Goal: Task Accomplishment & Management: Manage account settings

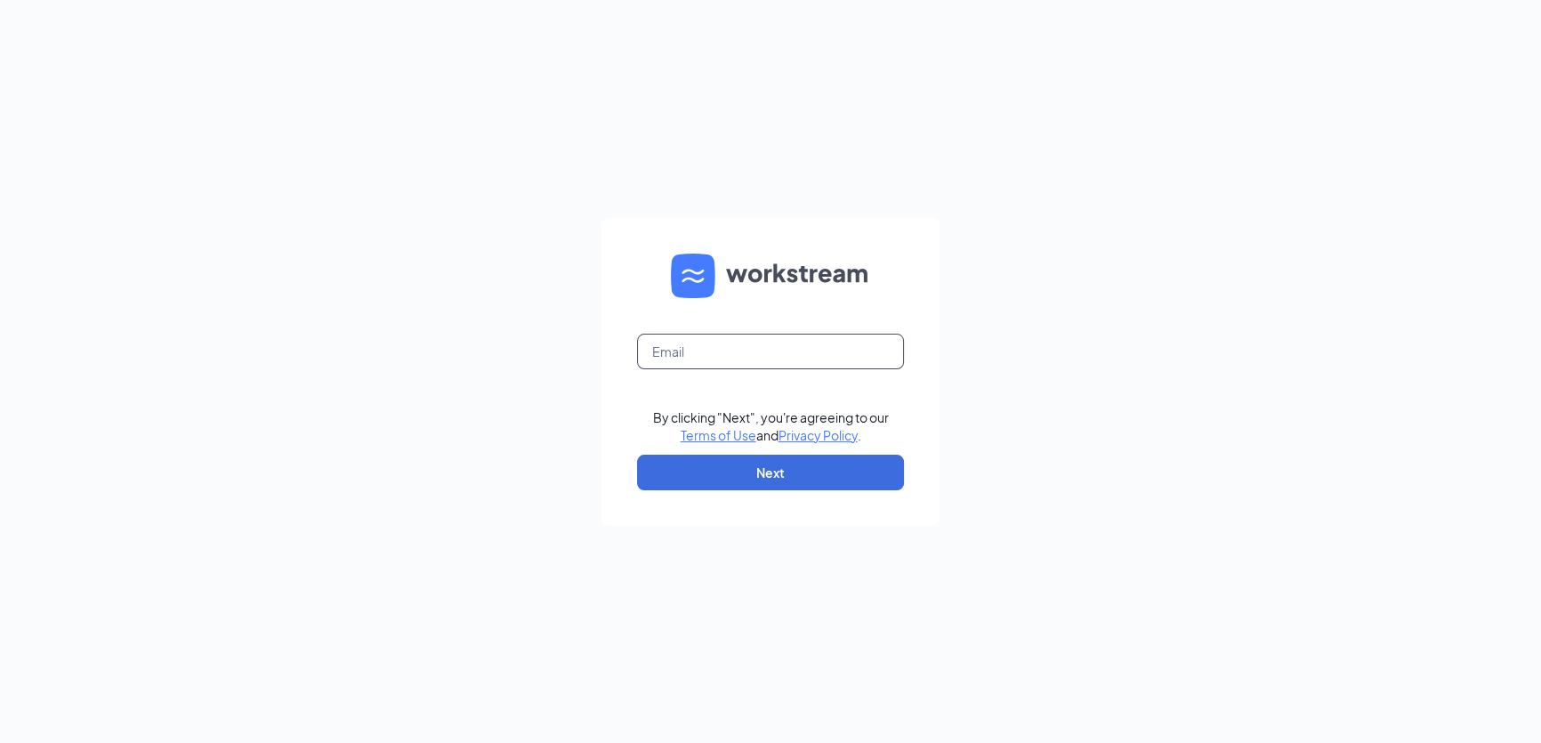
click at [725, 351] on input "text" at bounding box center [770, 352] width 267 height 36
type input "[PERSON_NAME][EMAIL_ADDRESS][DOMAIN_NAME]"
click at [786, 471] on button "Next" at bounding box center [770, 473] width 267 height 36
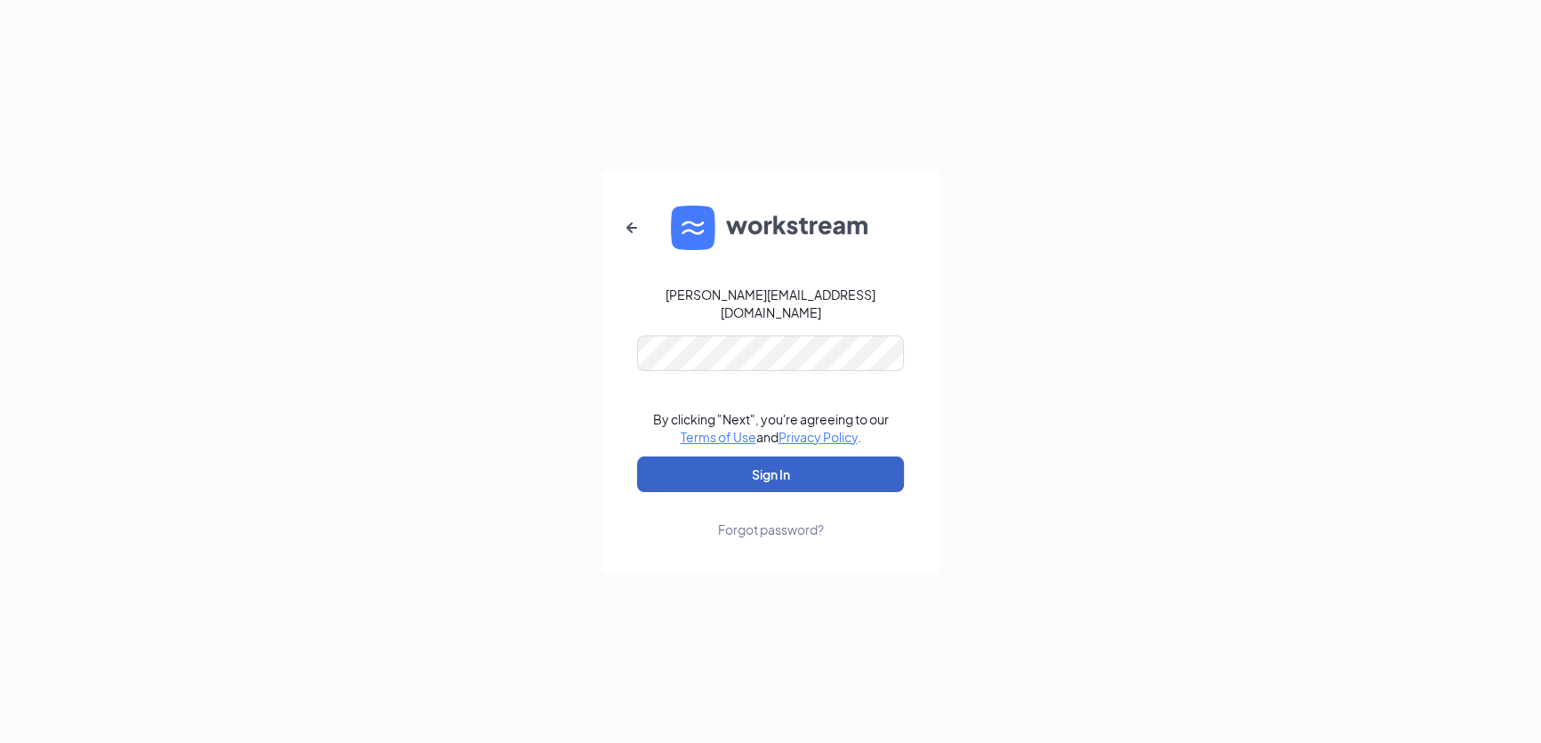
click at [801, 460] on button "Sign In" at bounding box center [770, 474] width 267 height 36
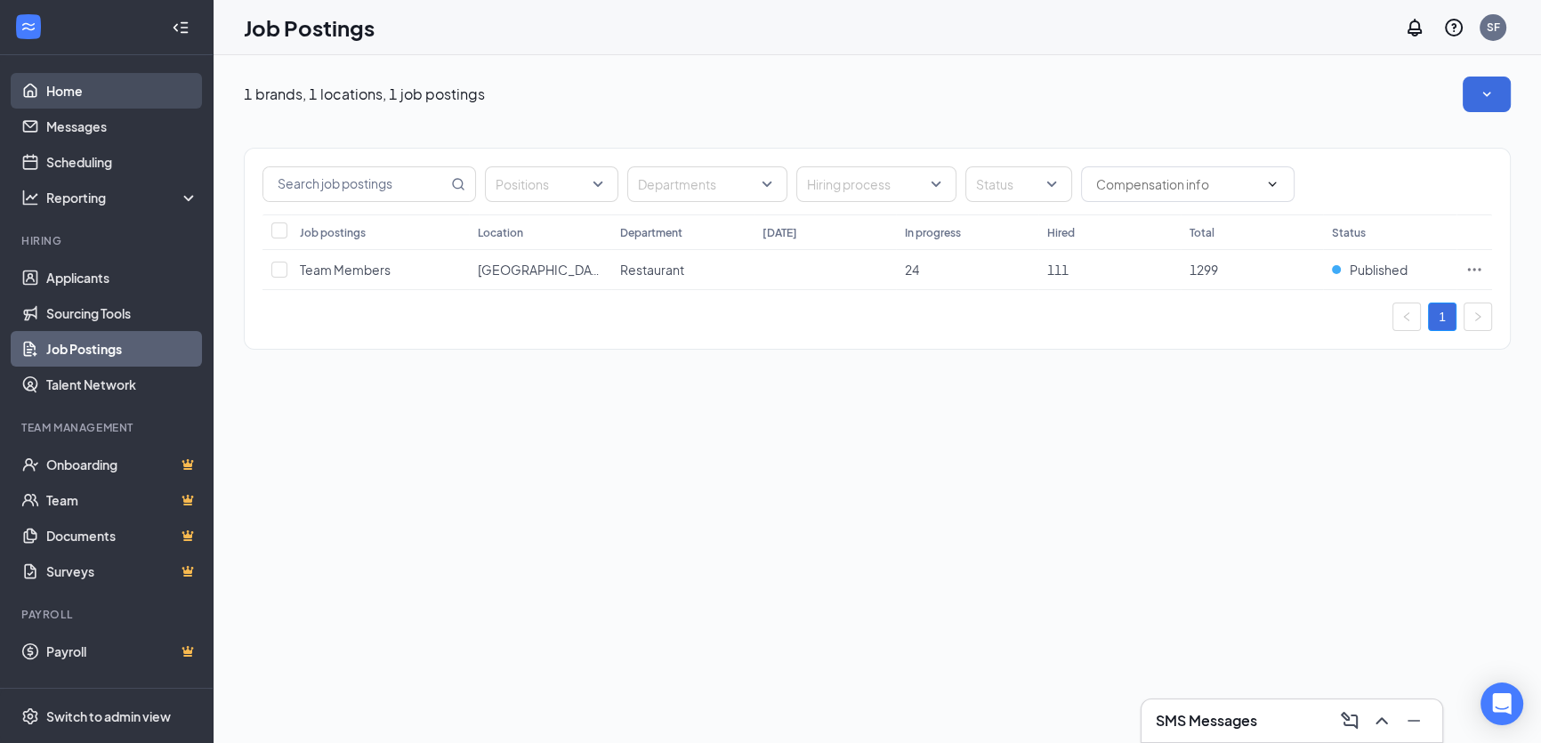
click at [67, 91] on link "Home" at bounding box center [122, 91] width 152 height 36
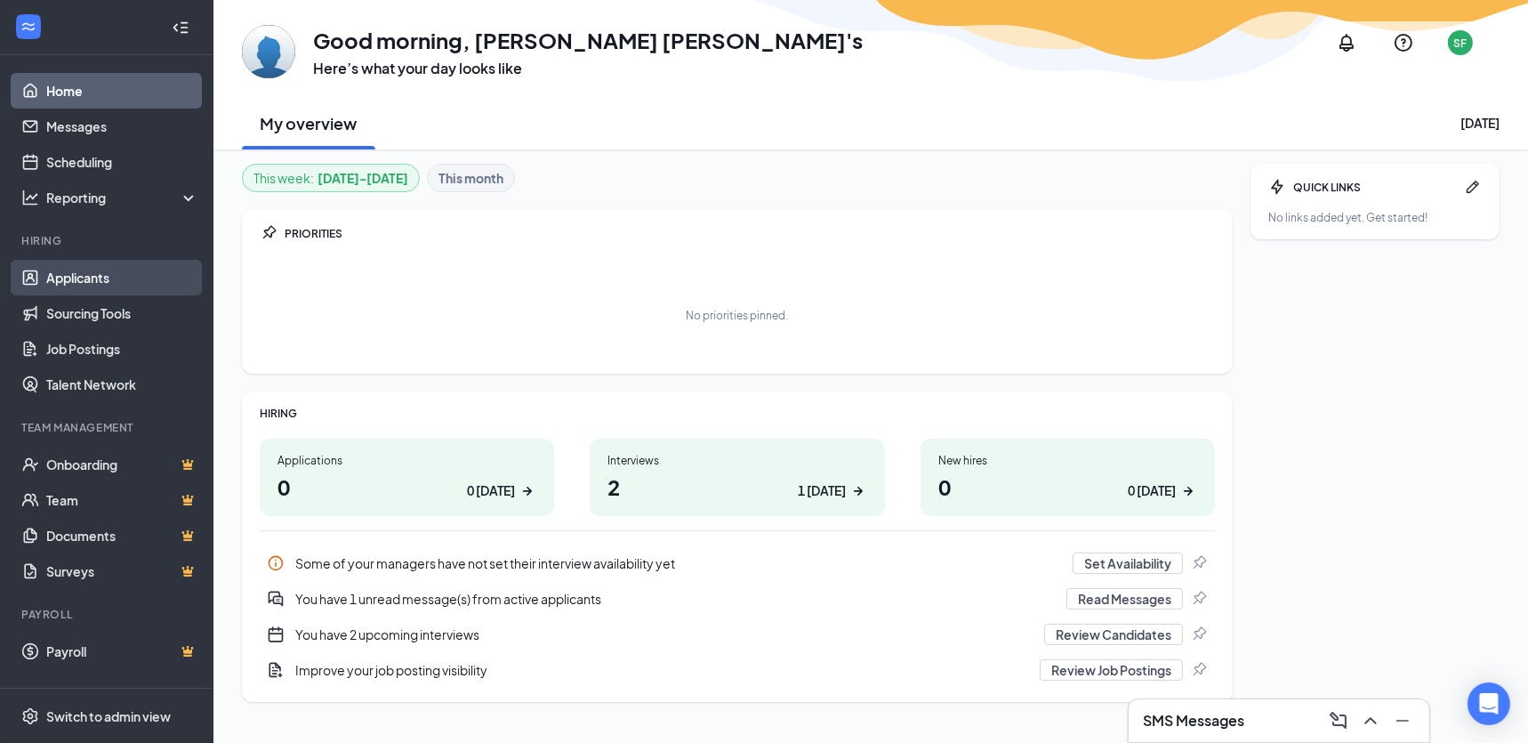
click at [95, 279] on link "Applicants" at bounding box center [122, 278] width 152 height 36
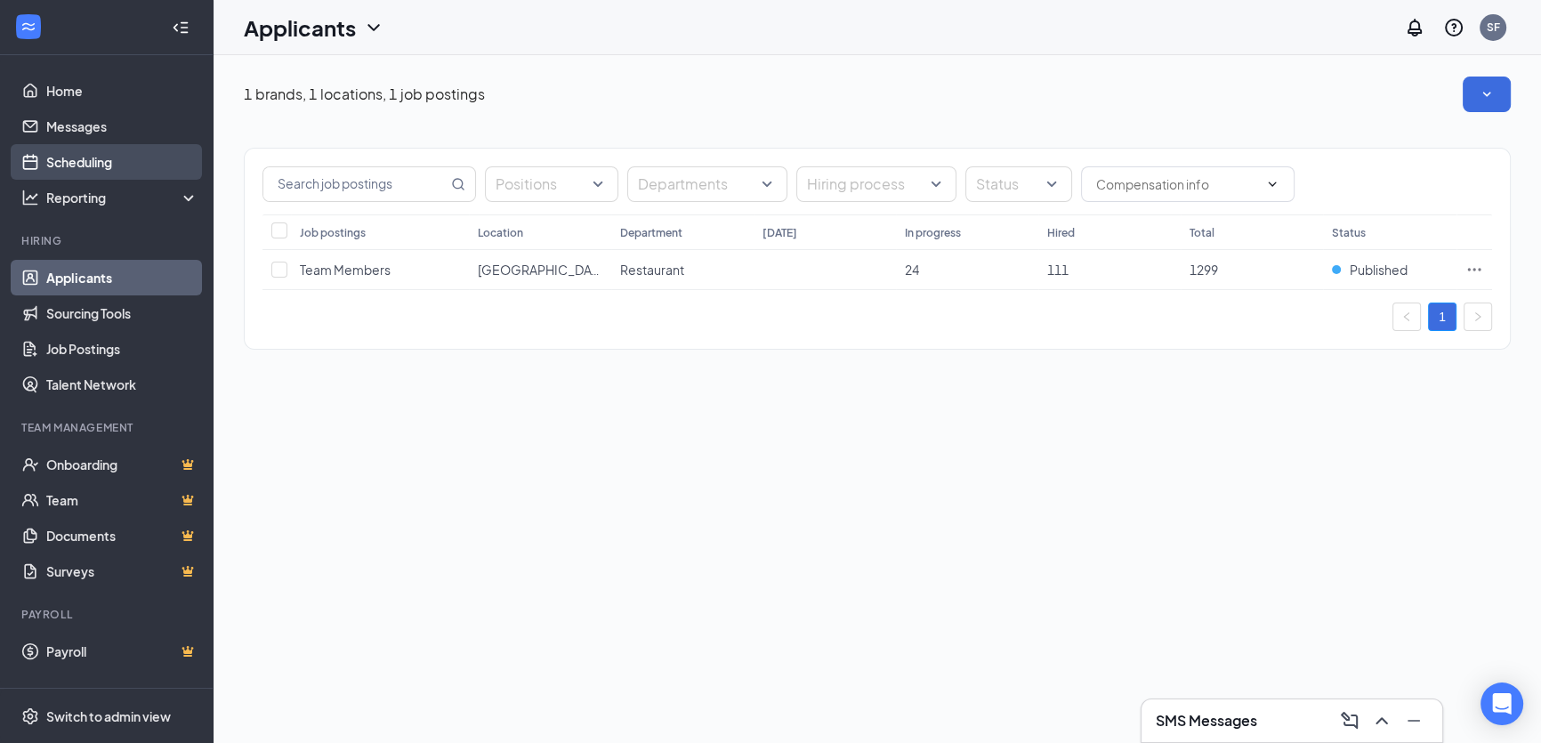
click at [89, 161] on link "Scheduling" at bounding box center [122, 162] width 152 height 36
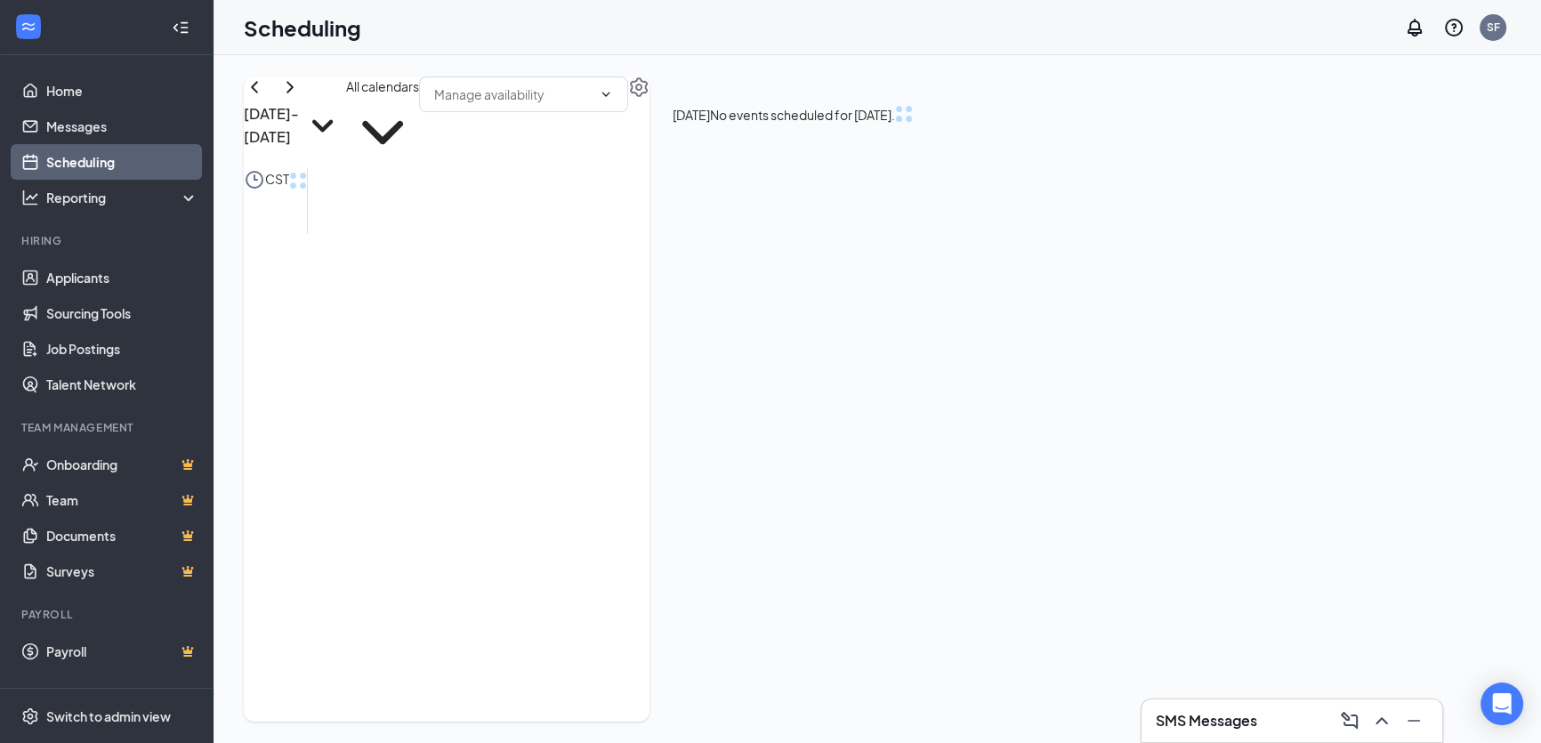
scroll to position [625, 0]
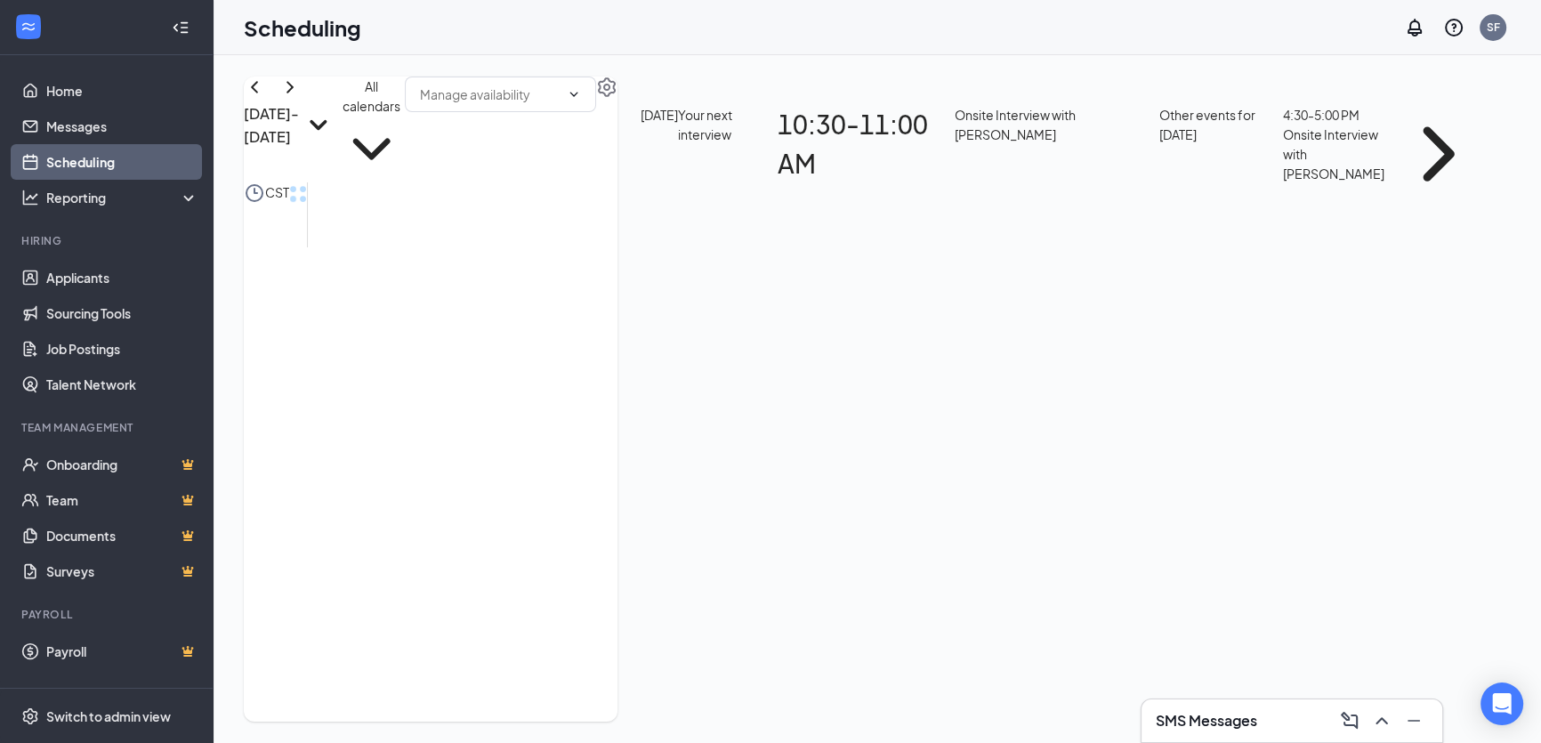
click at [839, 126] on h1 "10:30 - 11:00 AM" at bounding box center [866, 144] width 176 height 78
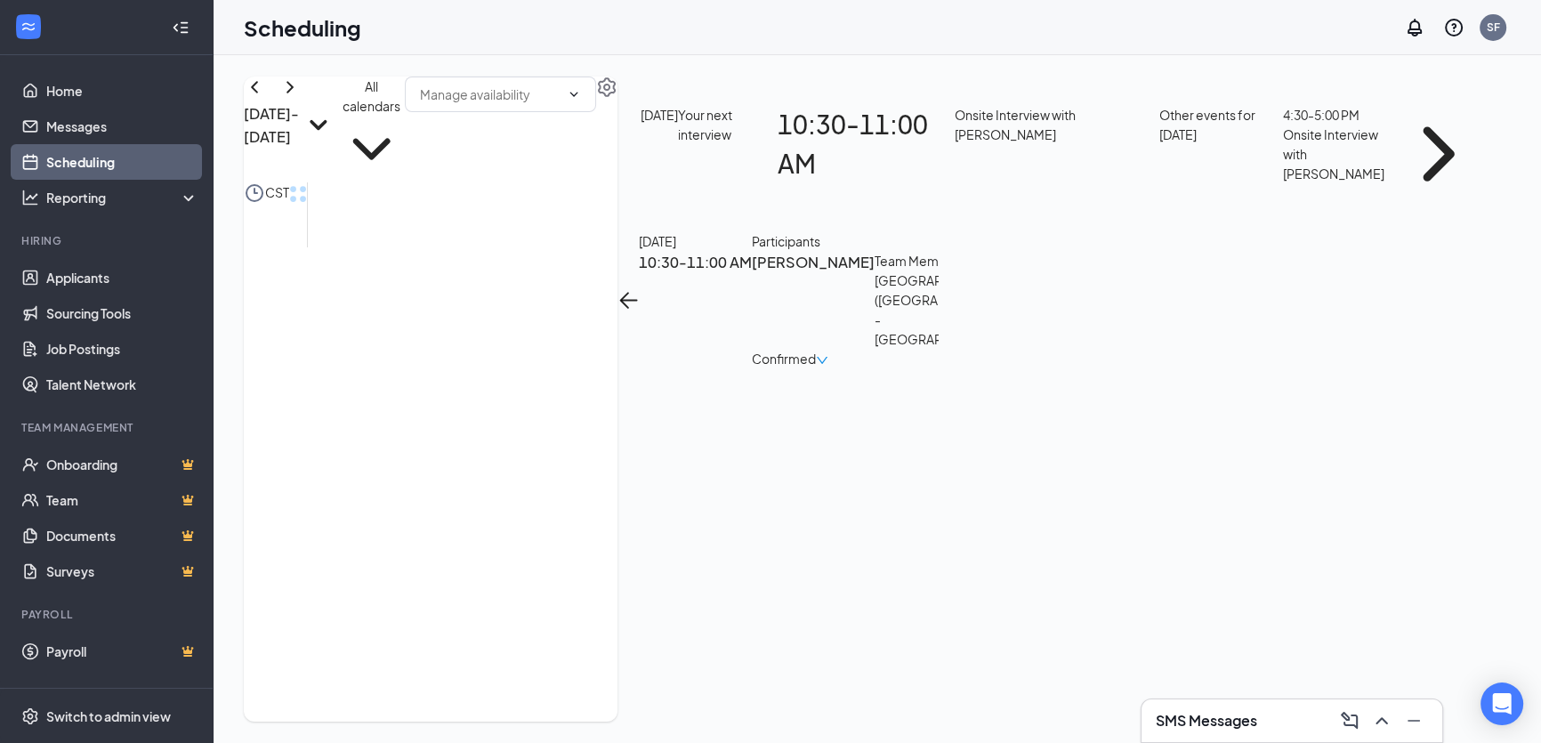
click at [782, 260] on h3 "[PERSON_NAME]" at bounding box center [813, 300] width 123 height 98
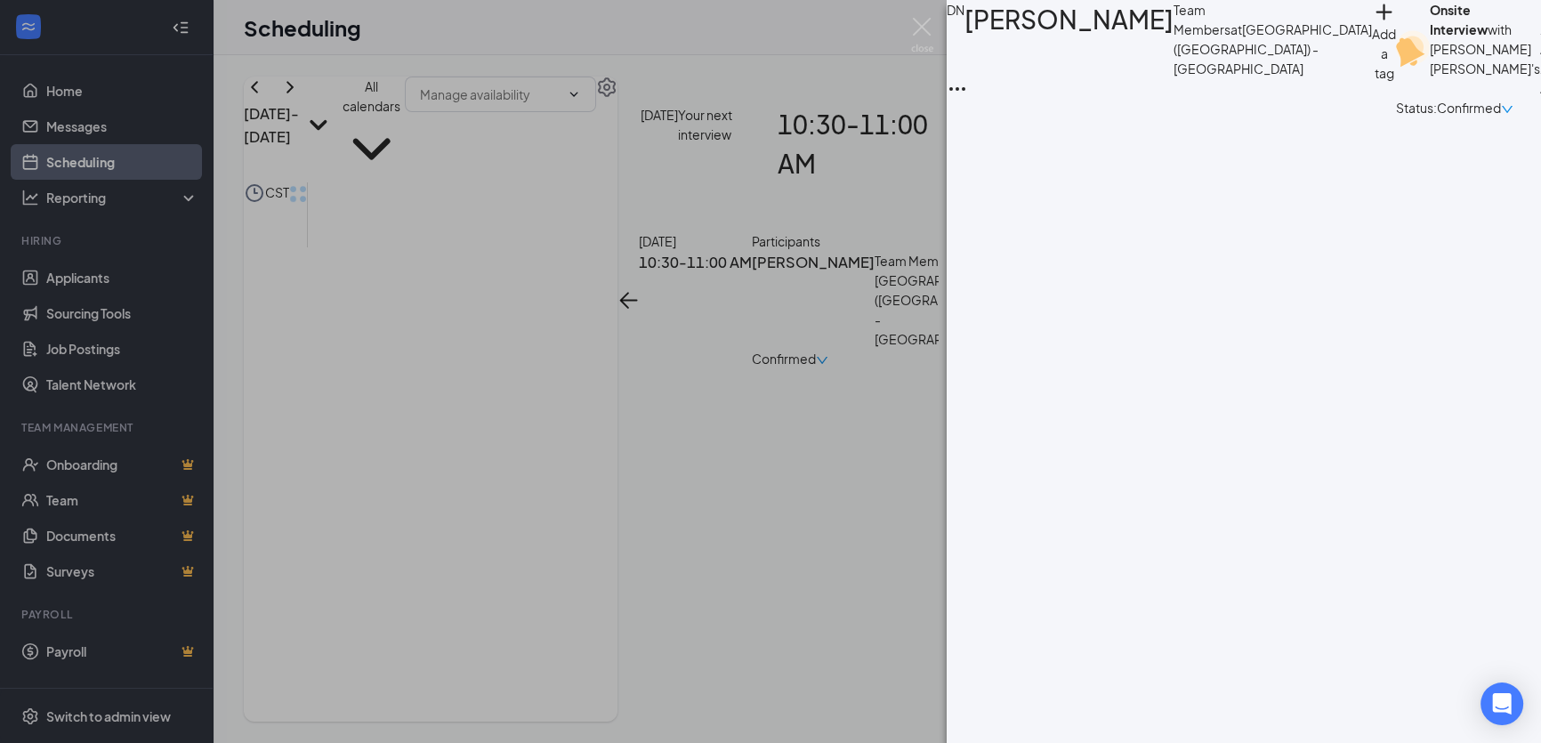
click at [754, 196] on div "DN [PERSON_NAME] Team Members at [GEOGRAPHIC_DATA] ([GEOGRAPHIC_DATA]) - [GEOGR…" at bounding box center [770, 371] width 1541 height 743
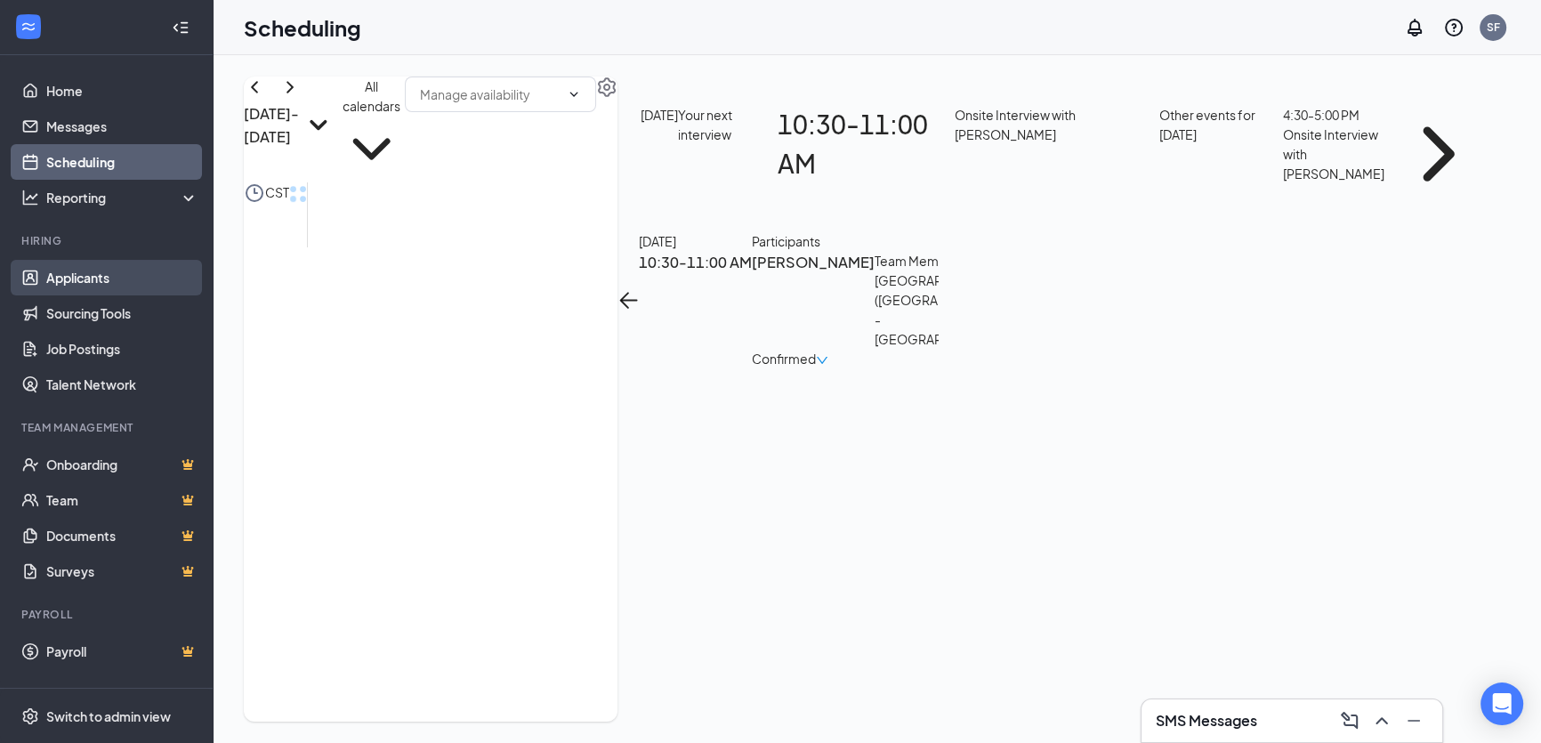
click at [91, 281] on link "Applicants" at bounding box center [122, 278] width 152 height 36
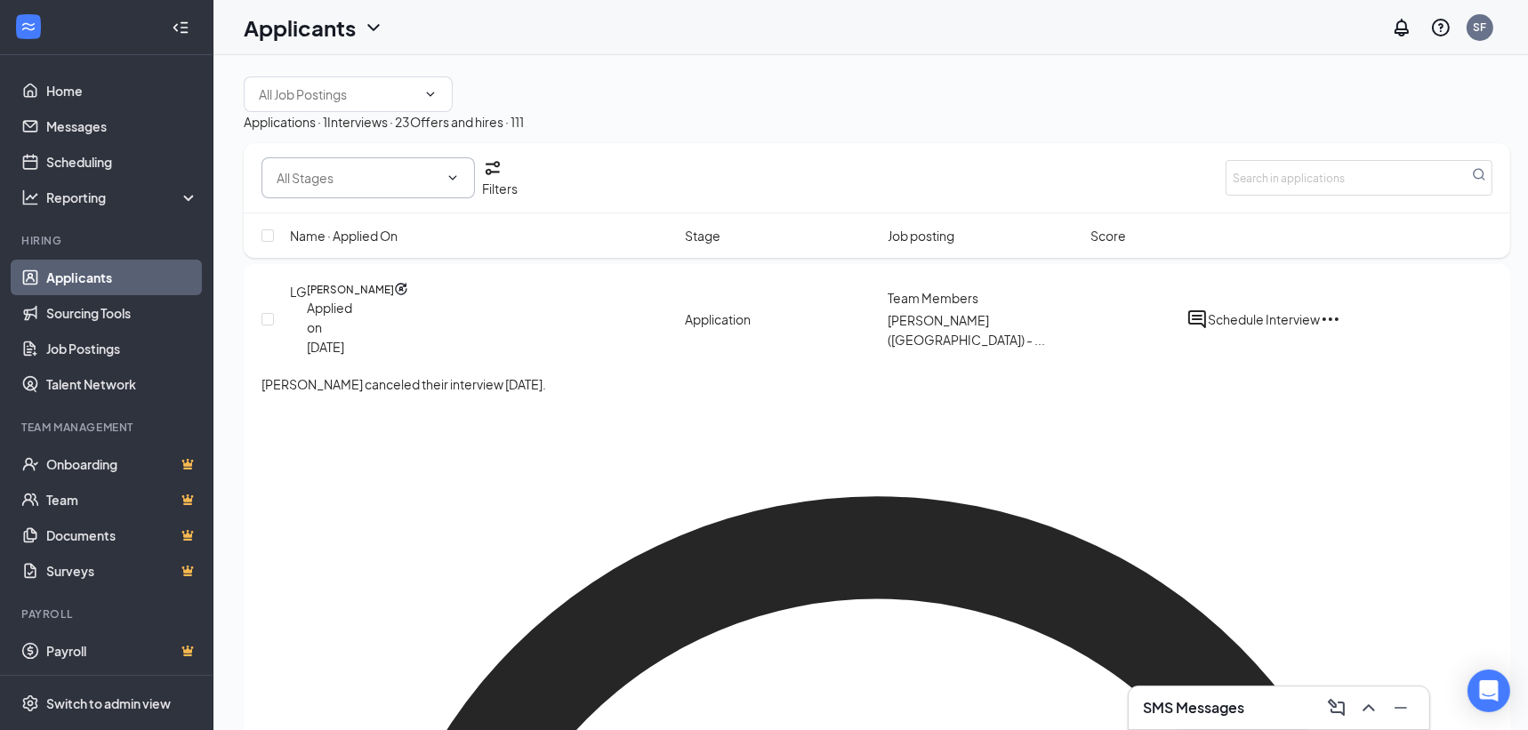
click at [457, 179] on icon "ChevronDown" at bounding box center [453, 178] width 14 height 14
click at [457, 175] on icon "ChevronDown" at bounding box center [453, 178] width 14 height 14
click at [64, 152] on link "Scheduling" at bounding box center [122, 162] width 152 height 36
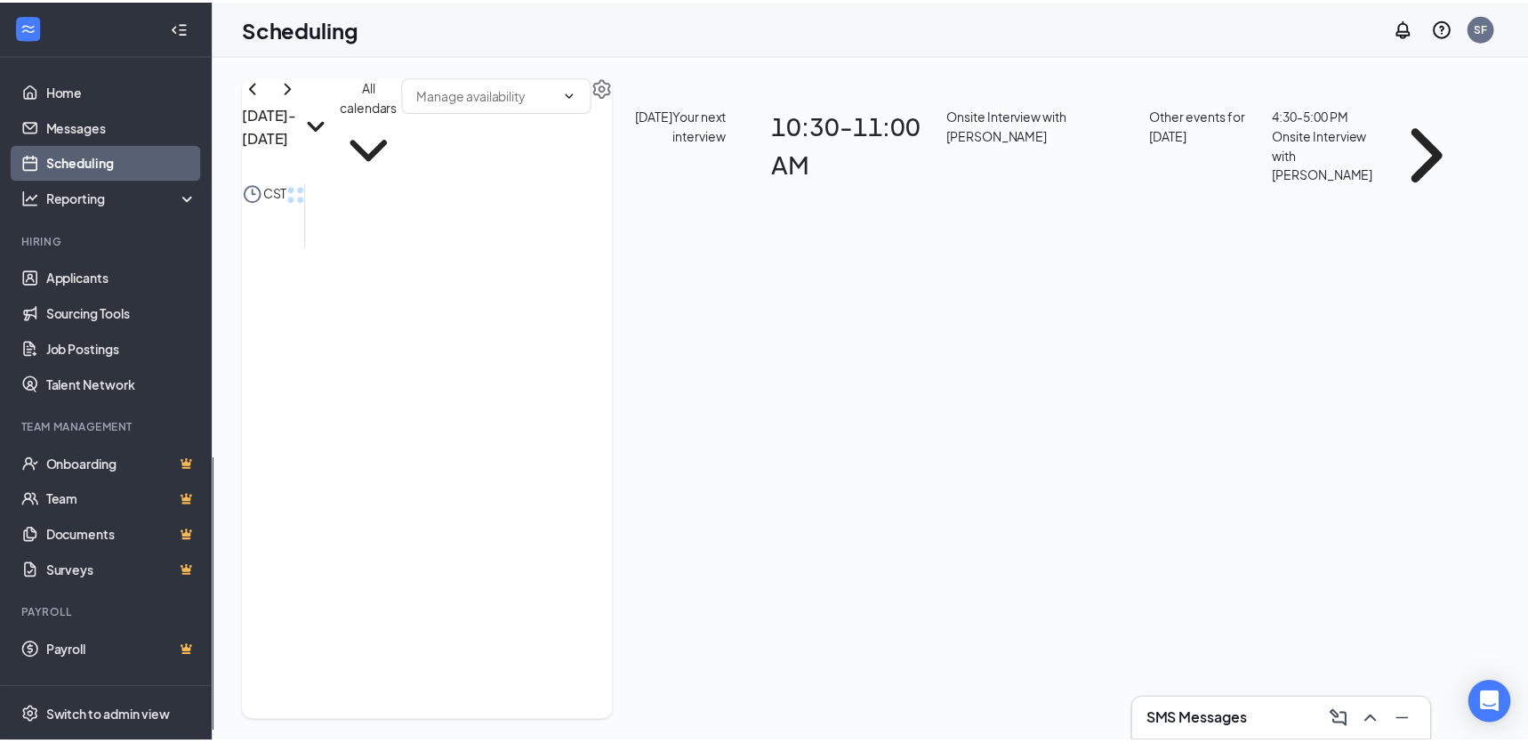
scroll to position [625, 0]
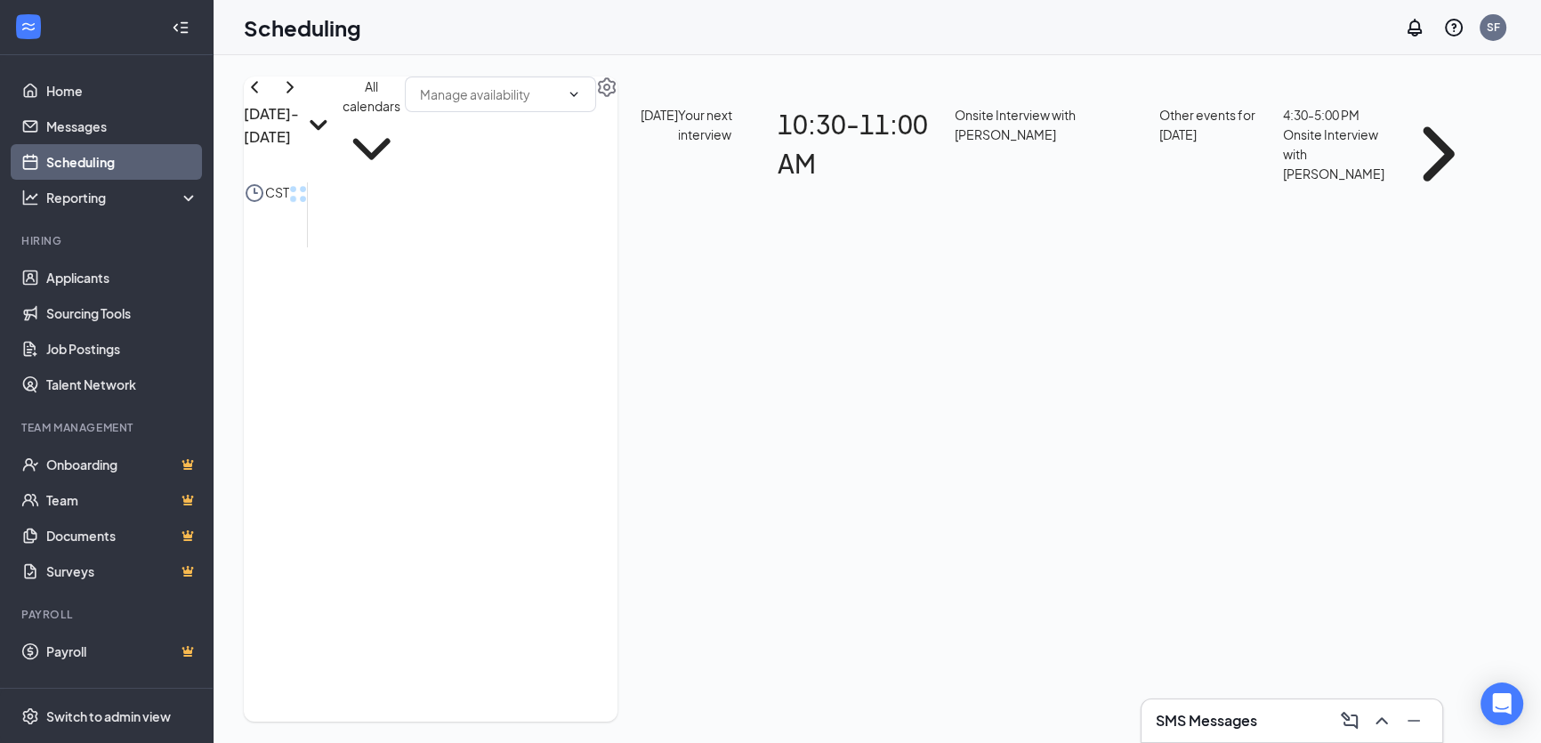
click at [1437, 151] on icon "ChevronRight" at bounding box center [1439, 154] width 98 height 98
click at [1129, 117] on div "Onsite Interview with Dany Nguyen" at bounding box center [1057, 144] width 205 height 78
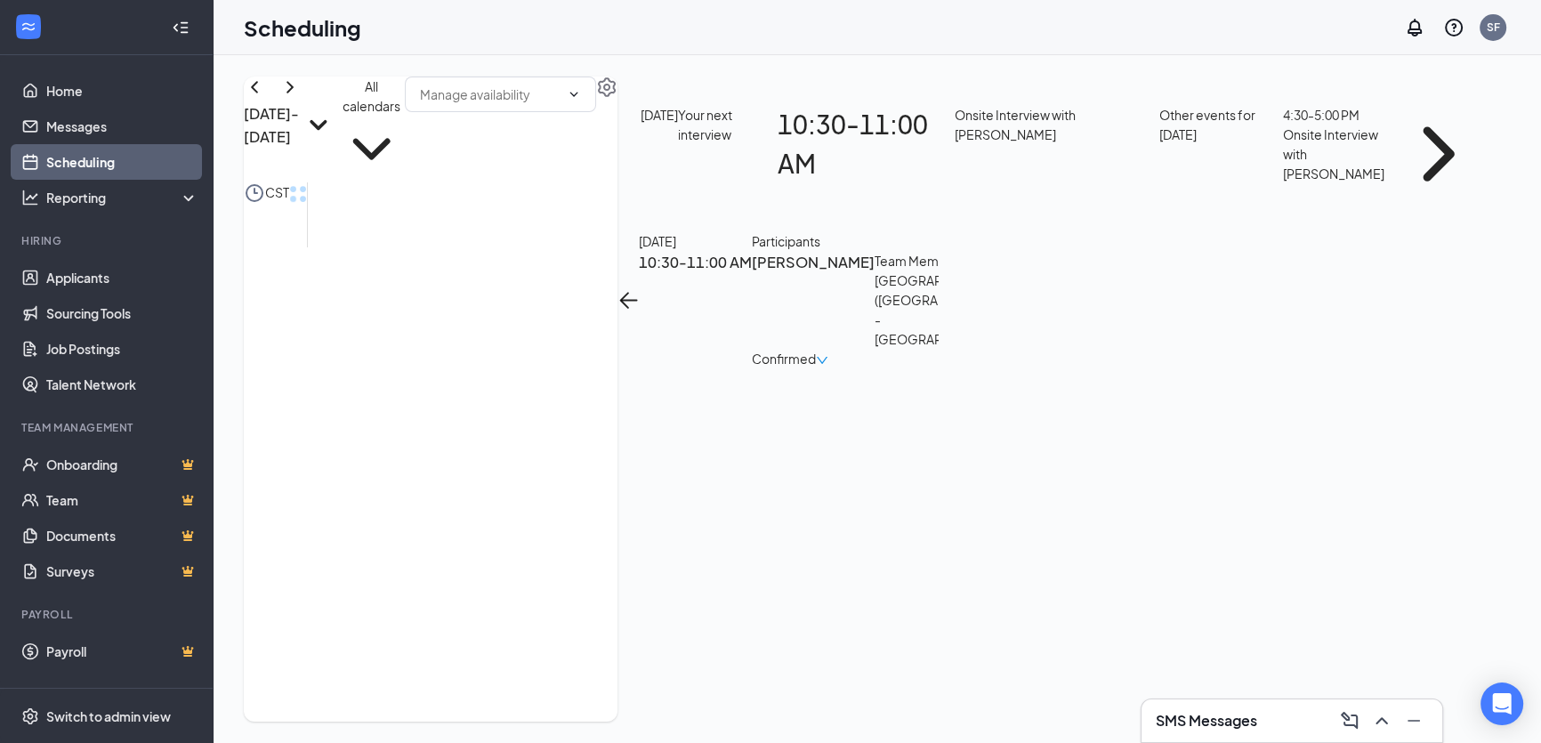
click at [774, 253] on h3 "[PERSON_NAME]" at bounding box center [813, 300] width 123 height 98
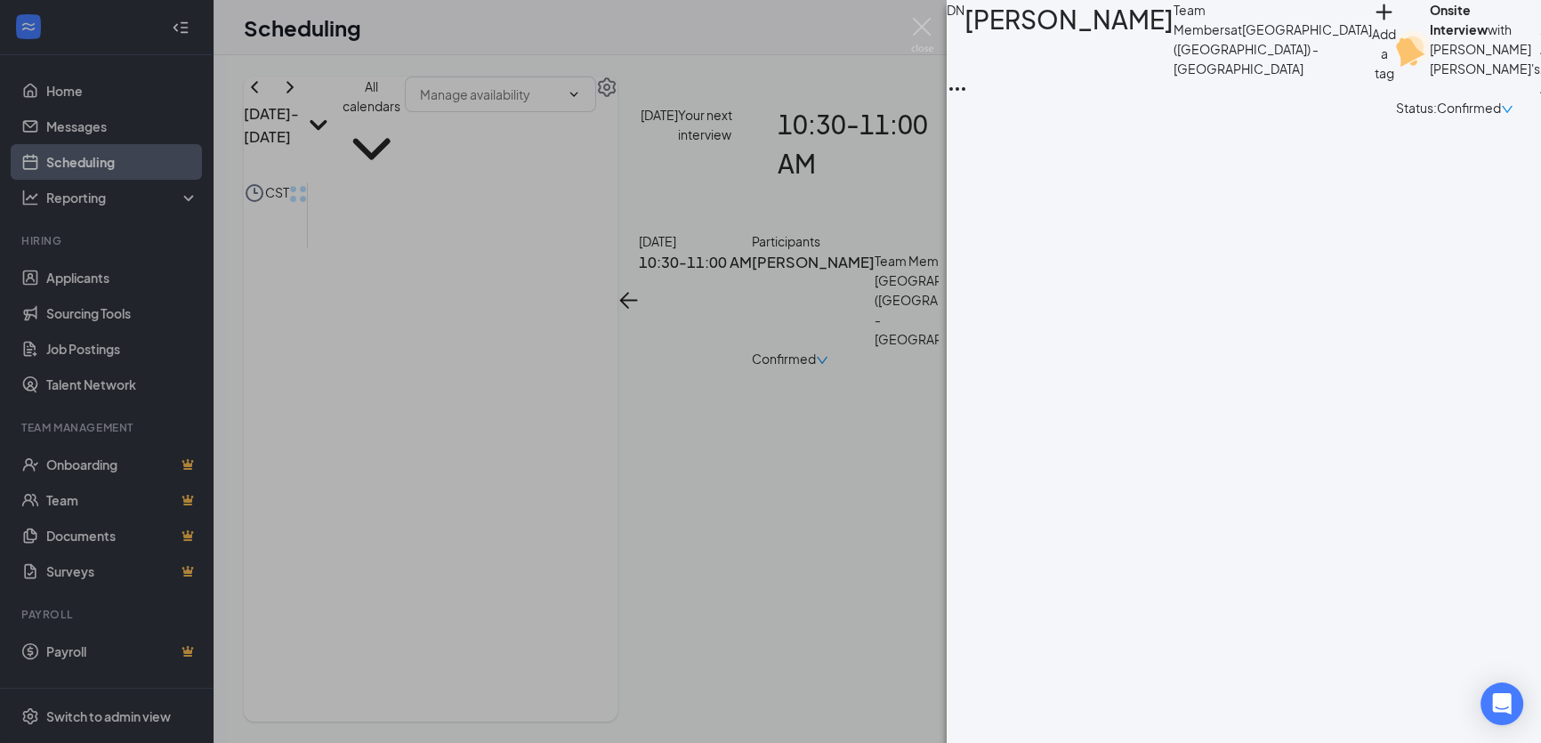
click at [1430, 23] on b "Onsite Interview" at bounding box center [1459, 20] width 58 height 36
click at [200, 287] on div "DN [PERSON_NAME] Team Members at [GEOGRAPHIC_DATA] ([GEOGRAPHIC_DATA]) - [GEOGR…" at bounding box center [770, 371] width 1541 height 743
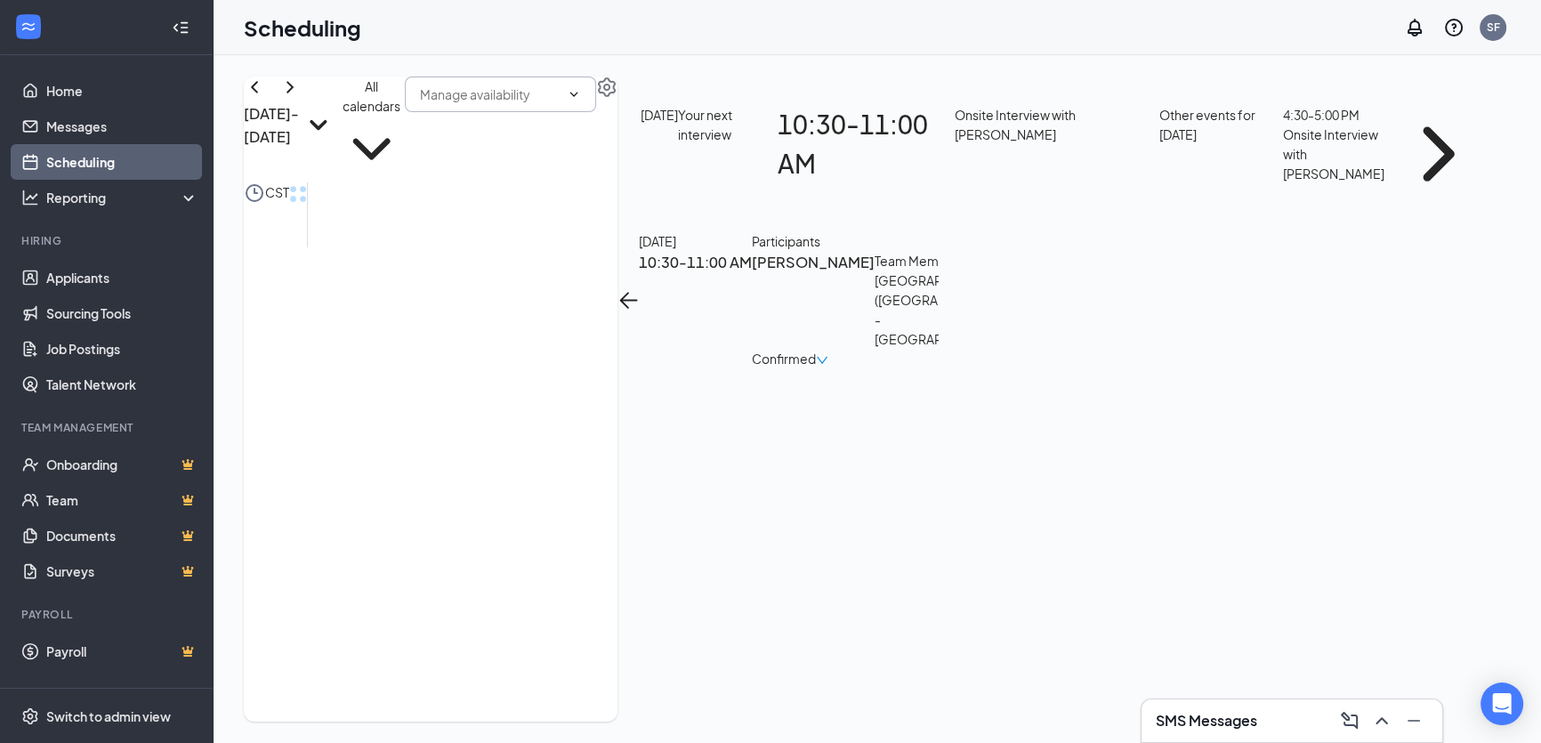
click at [581, 96] on icon "ChevronDown" at bounding box center [574, 94] width 14 height 14
click at [75, 198] on div "Reporting" at bounding box center [122, 198] width 153 height 18
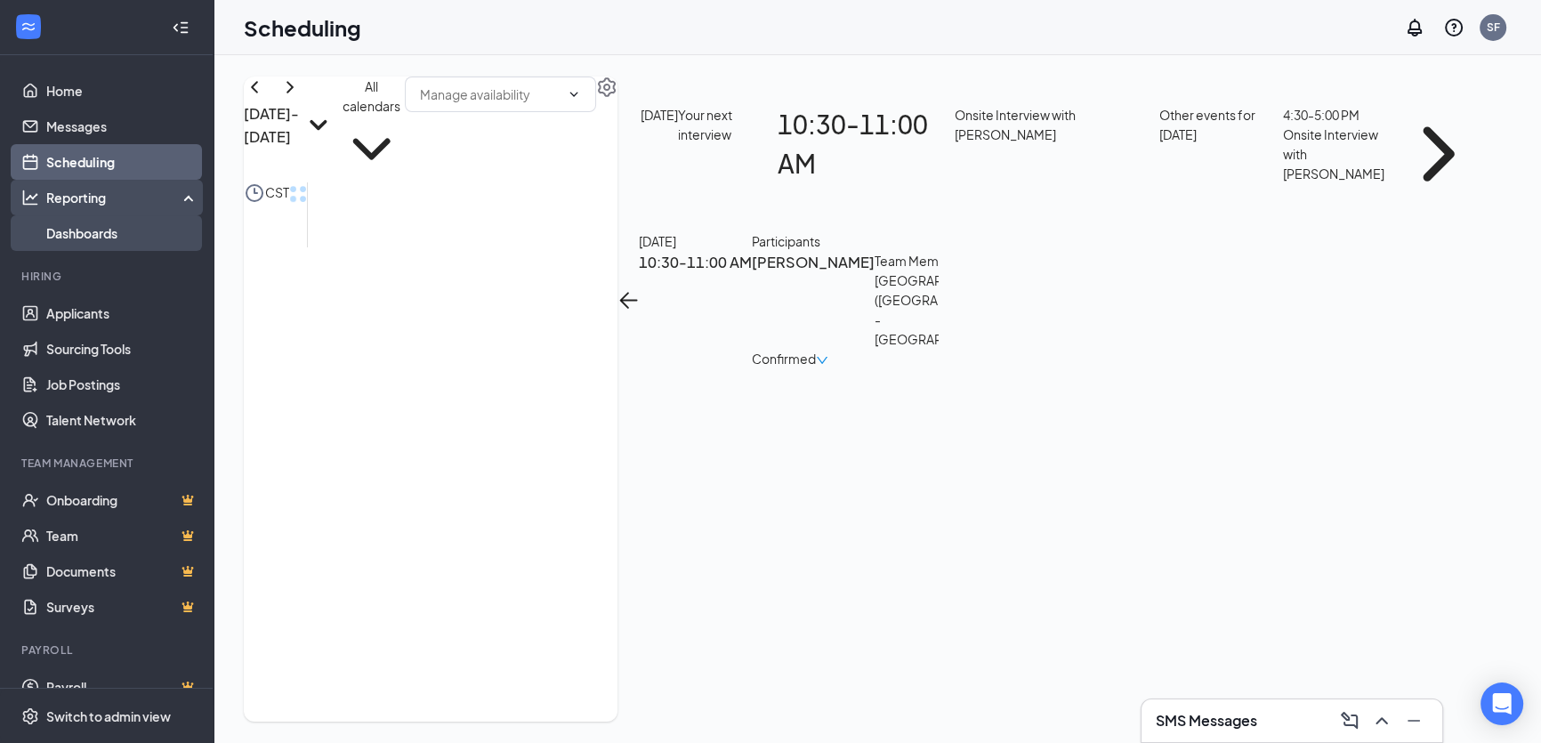
click at [92, 229] on link "Dashboards" at bounding box center [122, 233] width 152 height 36
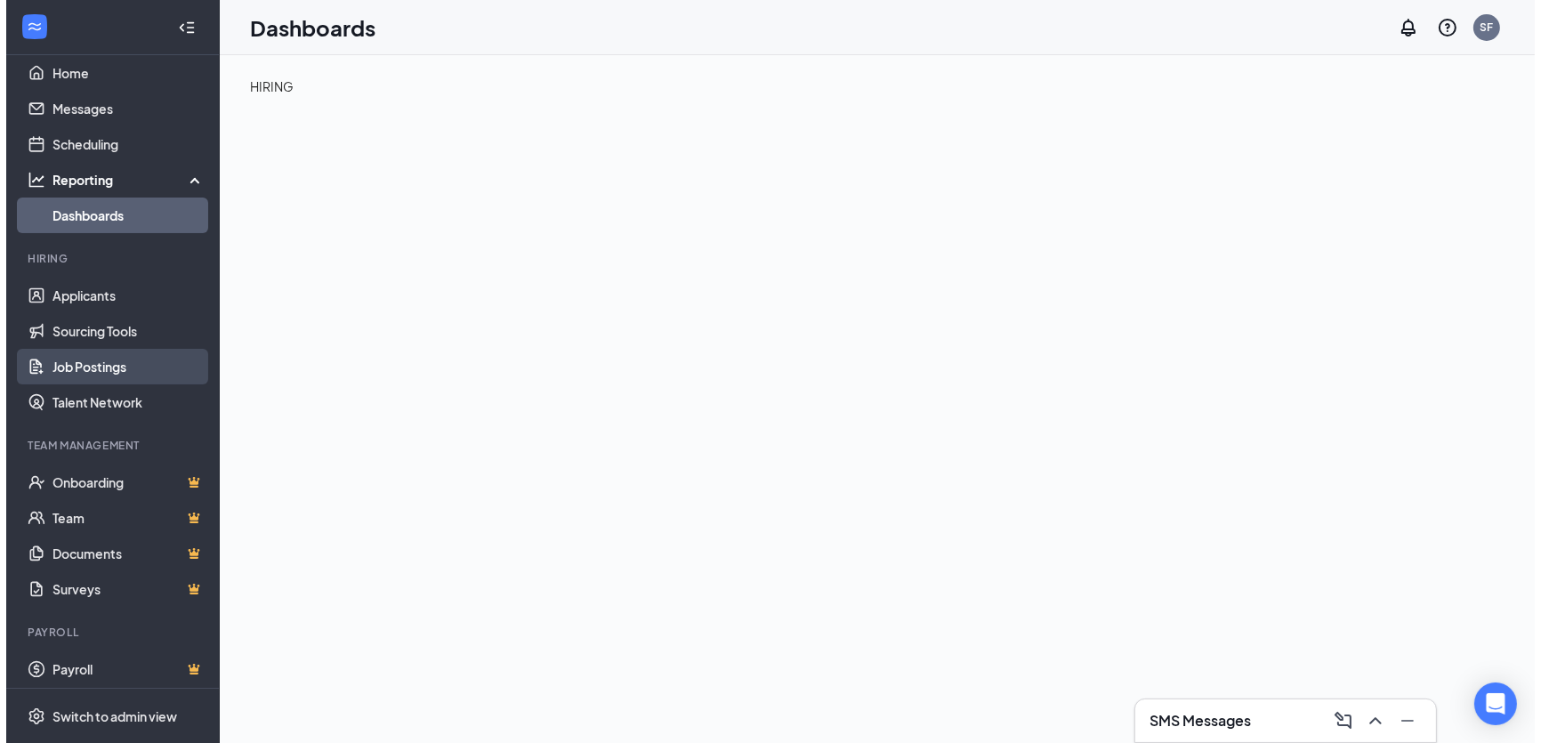
scroll to position [24, 0]
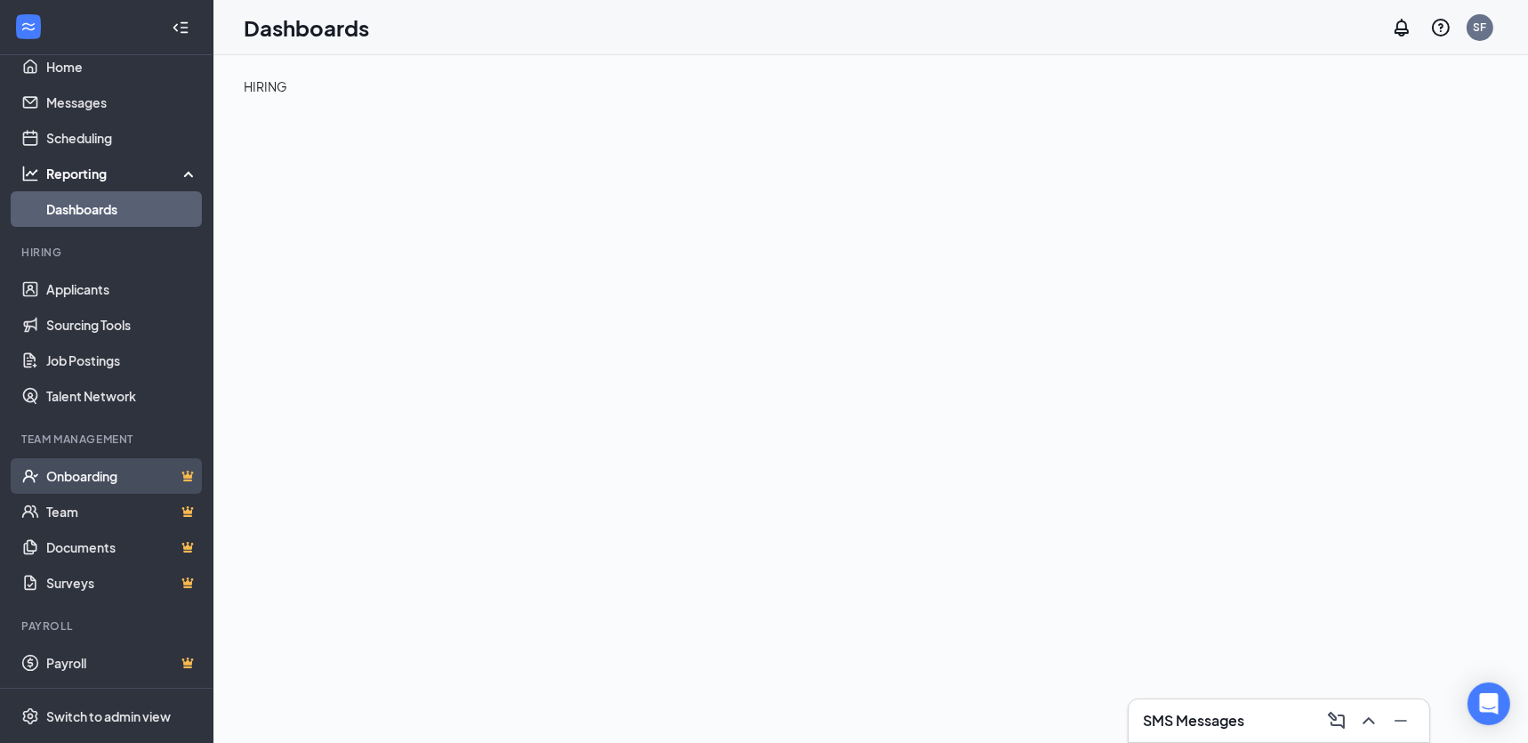
click at [82, 472] on link "Onboarding" at bounding box center [122, 476] width 152 height 36
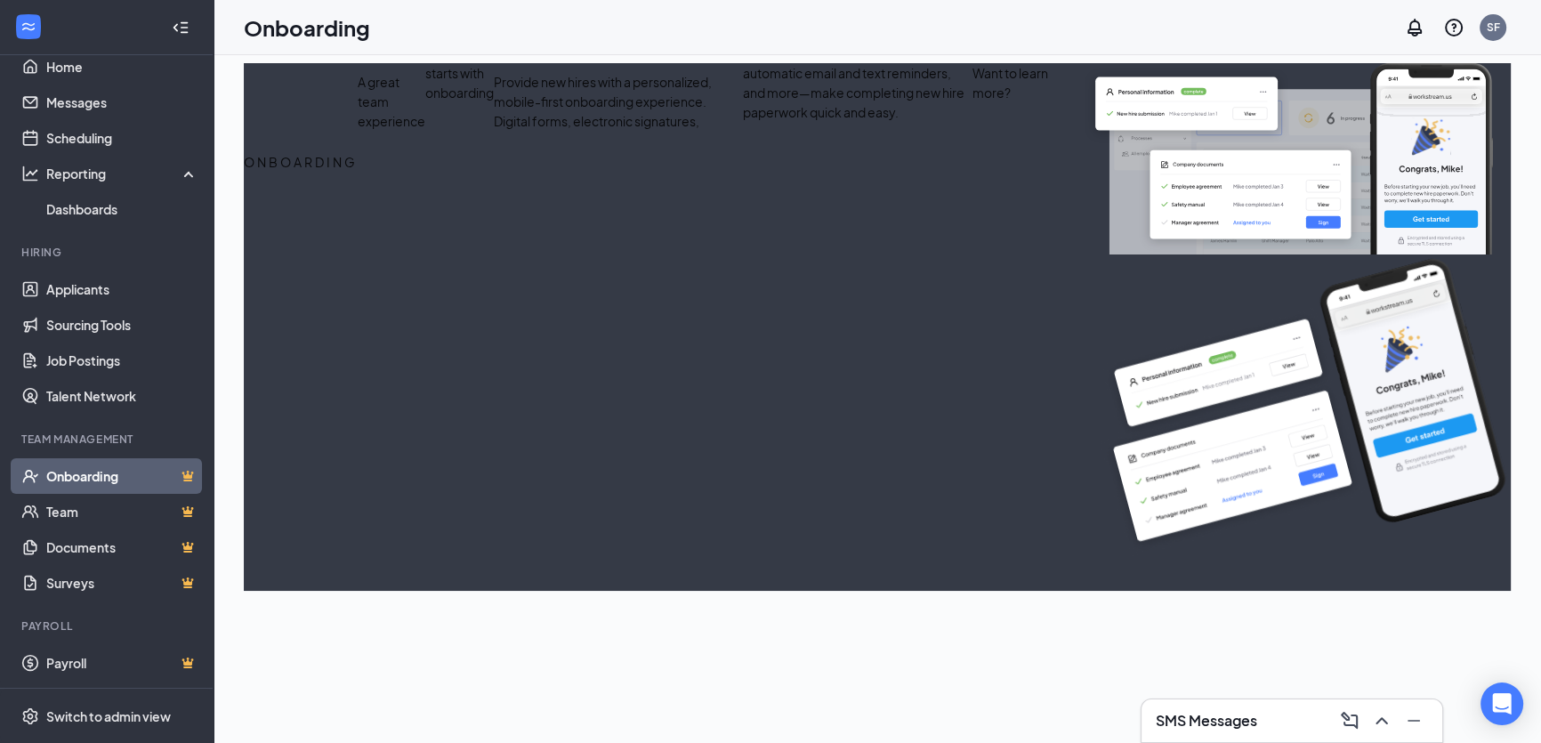
select select "US"
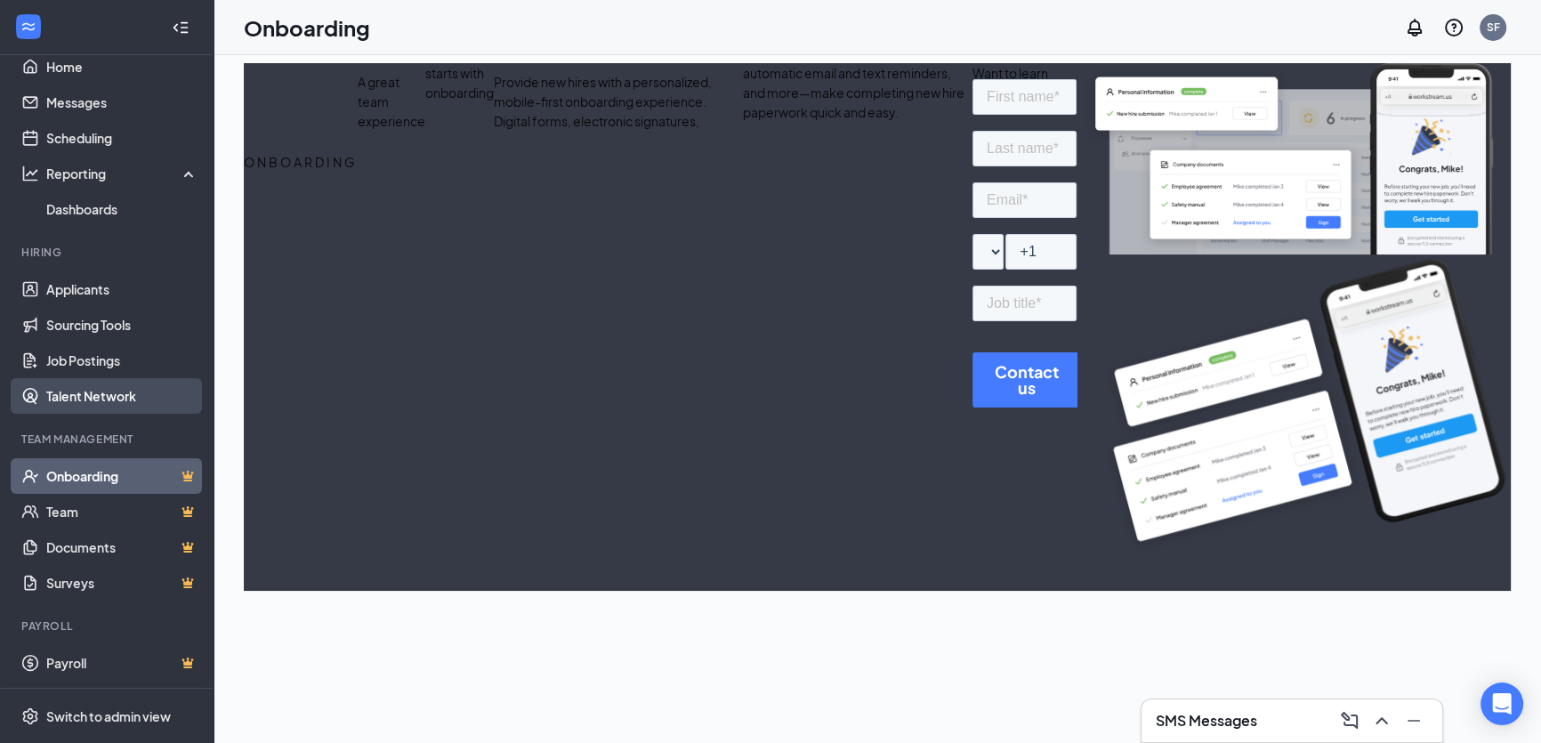
click at [77, 391] on link "Talent Network" at bounding box center [122, 396] width 152 height 36
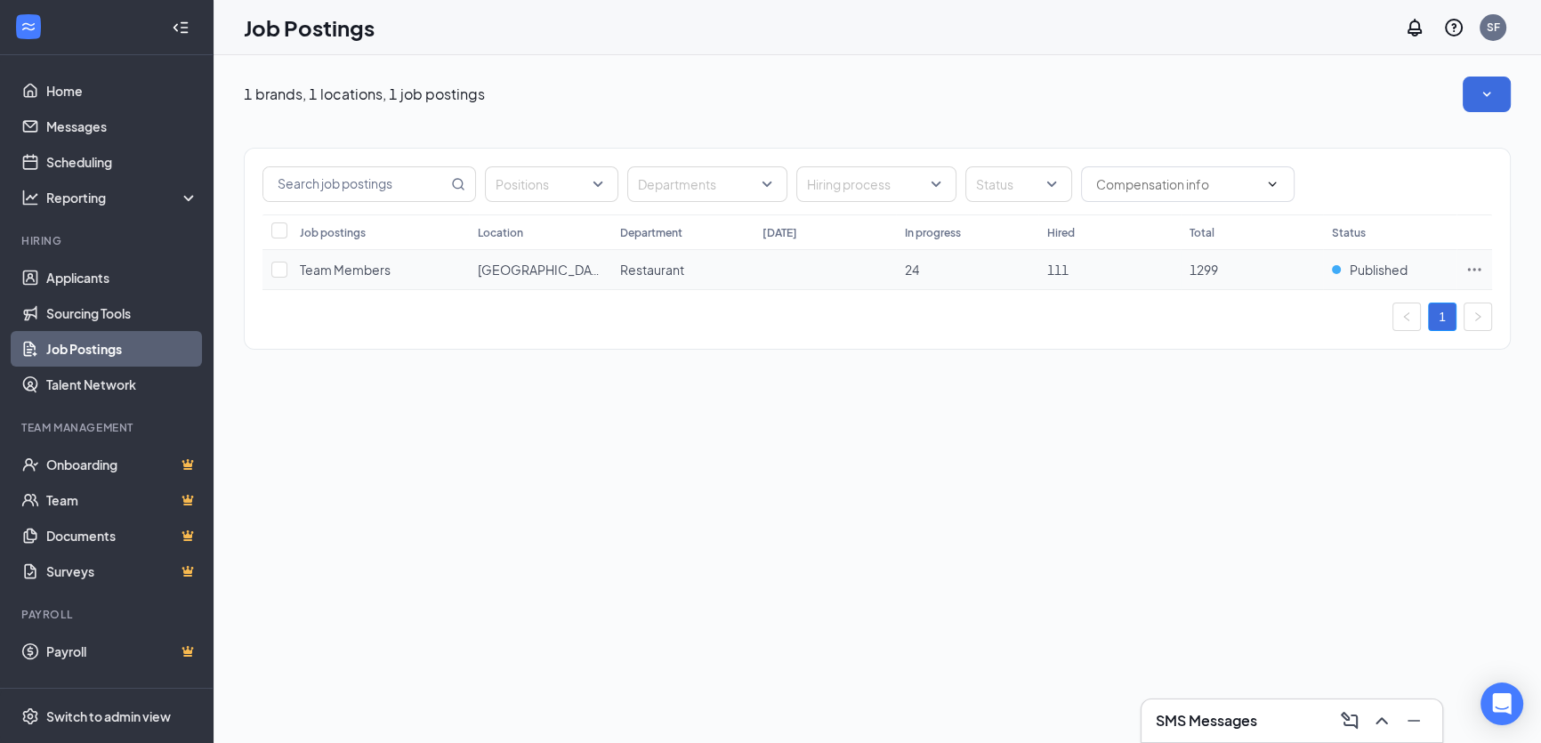
click at [1474, 268] on icon "Ellipses" at bounding box center [1474, 269] width 13 height 3
click at [1307, 423] on span "View applicants" at bounding box center [1274, 421] width 91 height 16
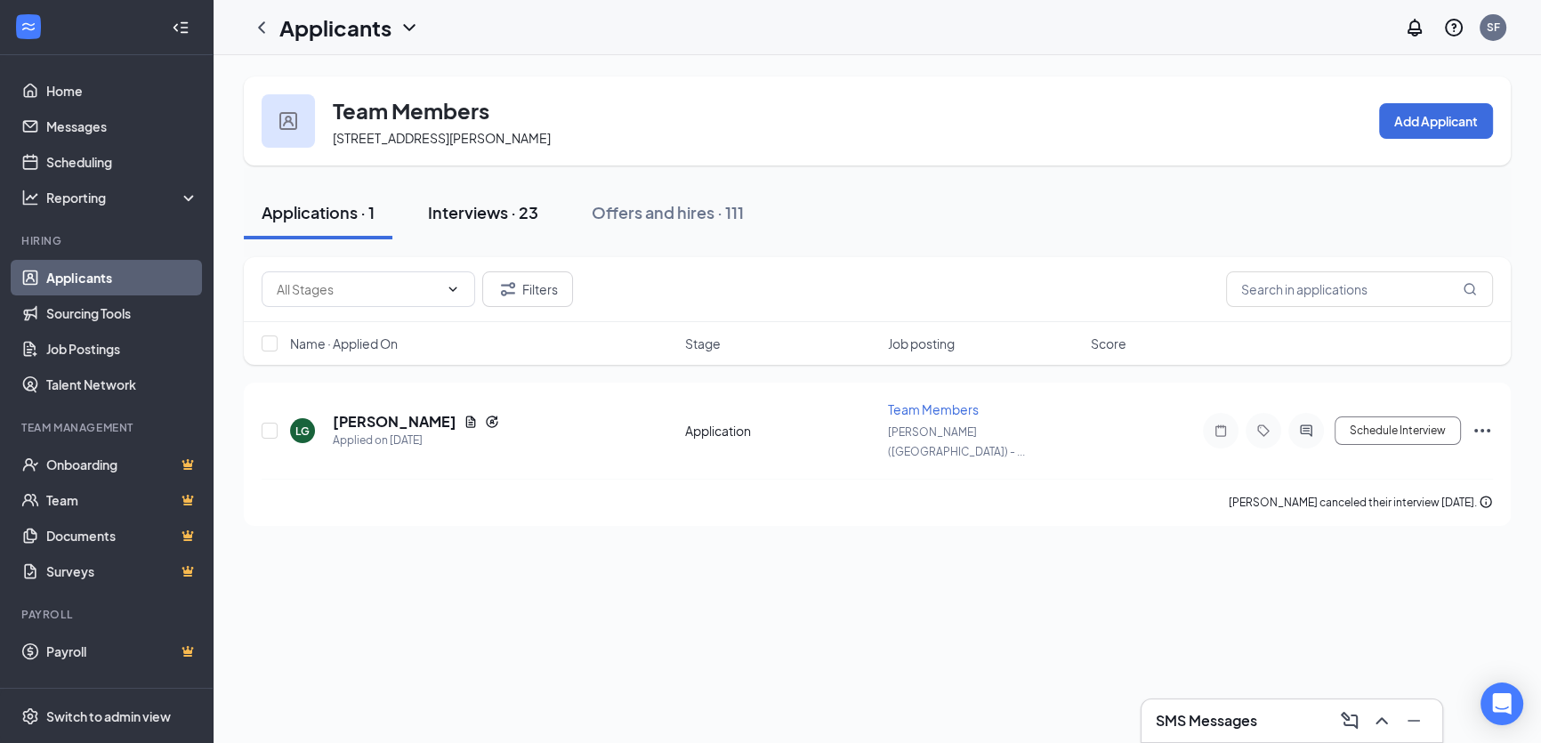
click at [483, 214] on div "Interviews · 23" at bounding box center [483, 212] width 110 height 22
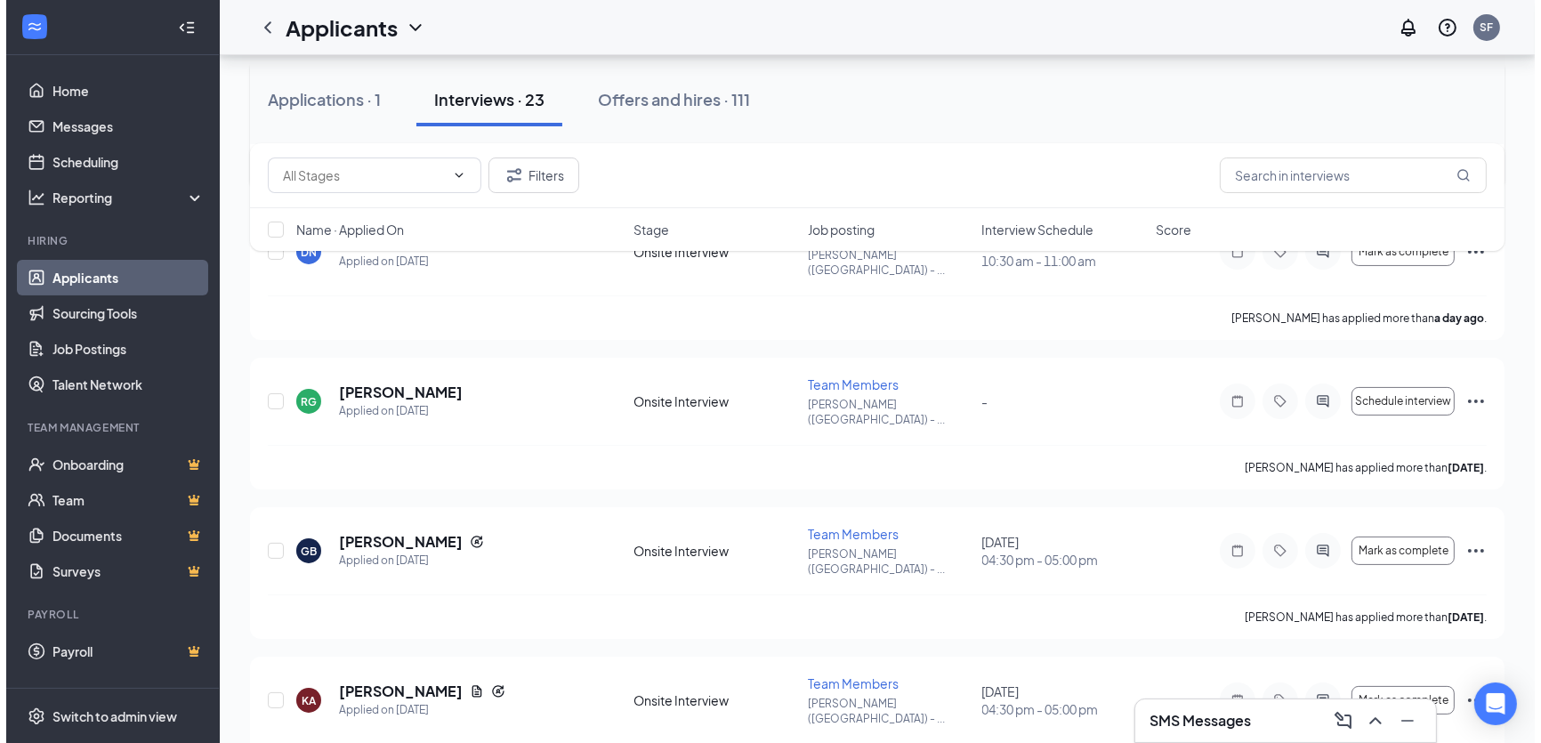
scroll to position [161, 0]
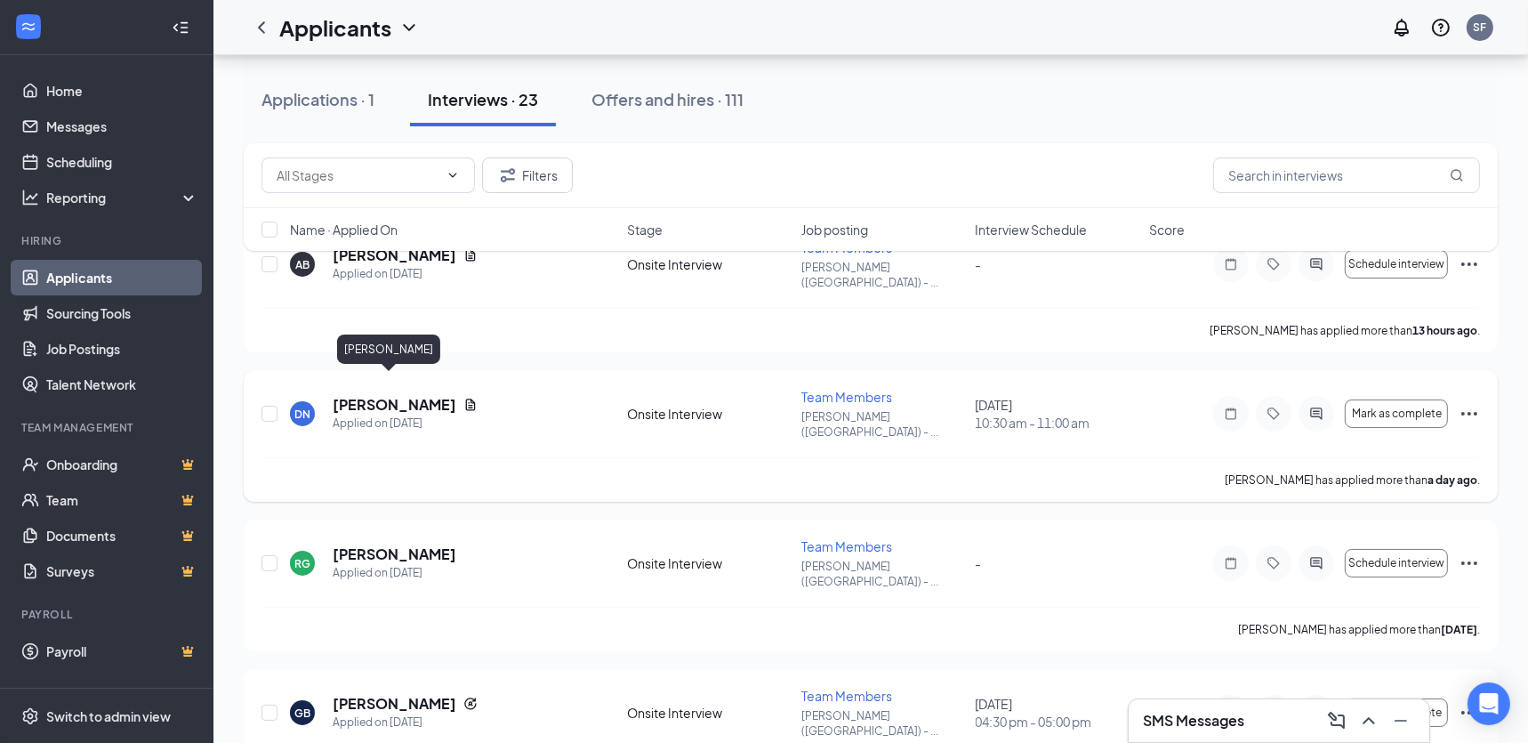
click at [367, 395] on h5 "[PERSON_NAME]" at bounding box center [395, 405] width 124 height 20
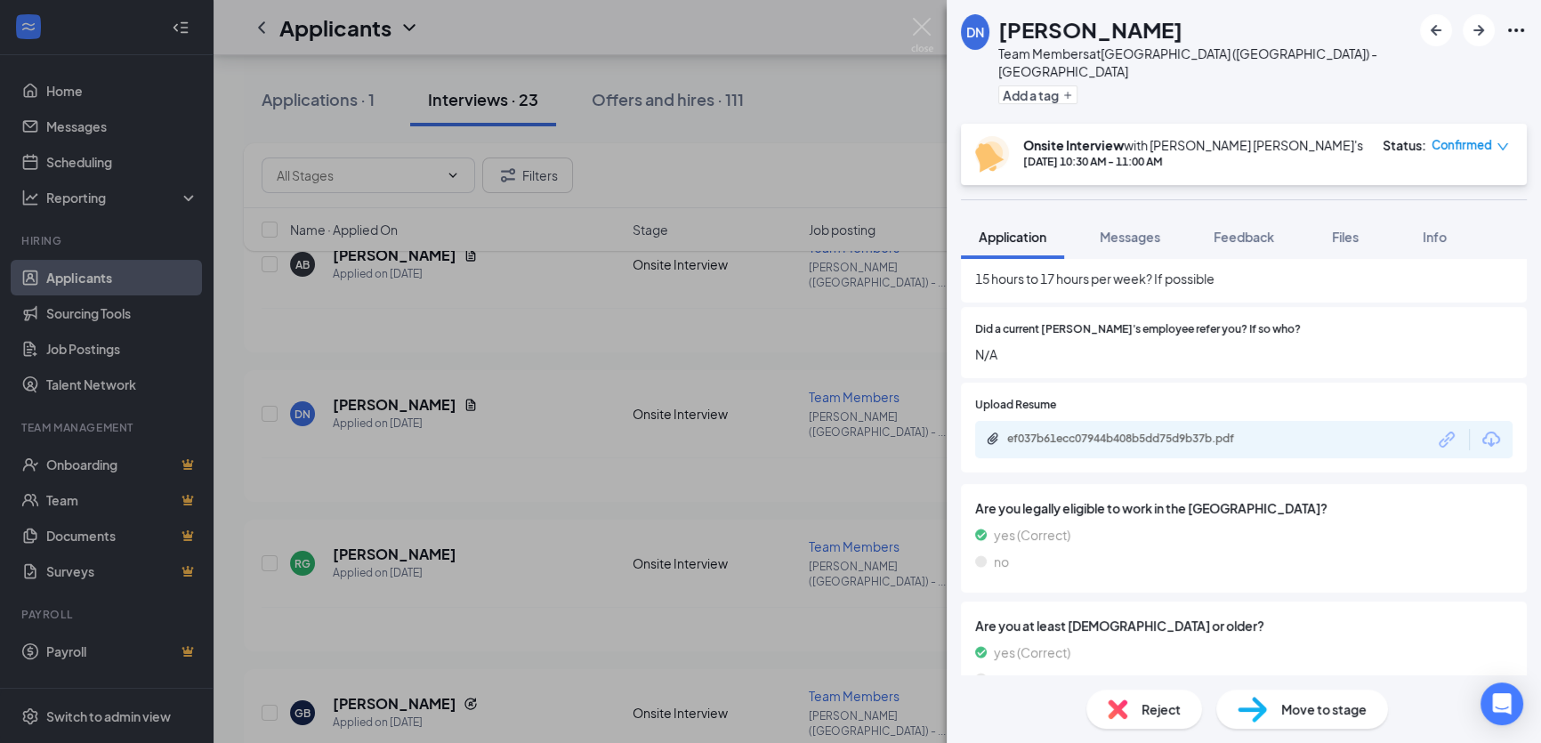
scroll to position [976, 0]
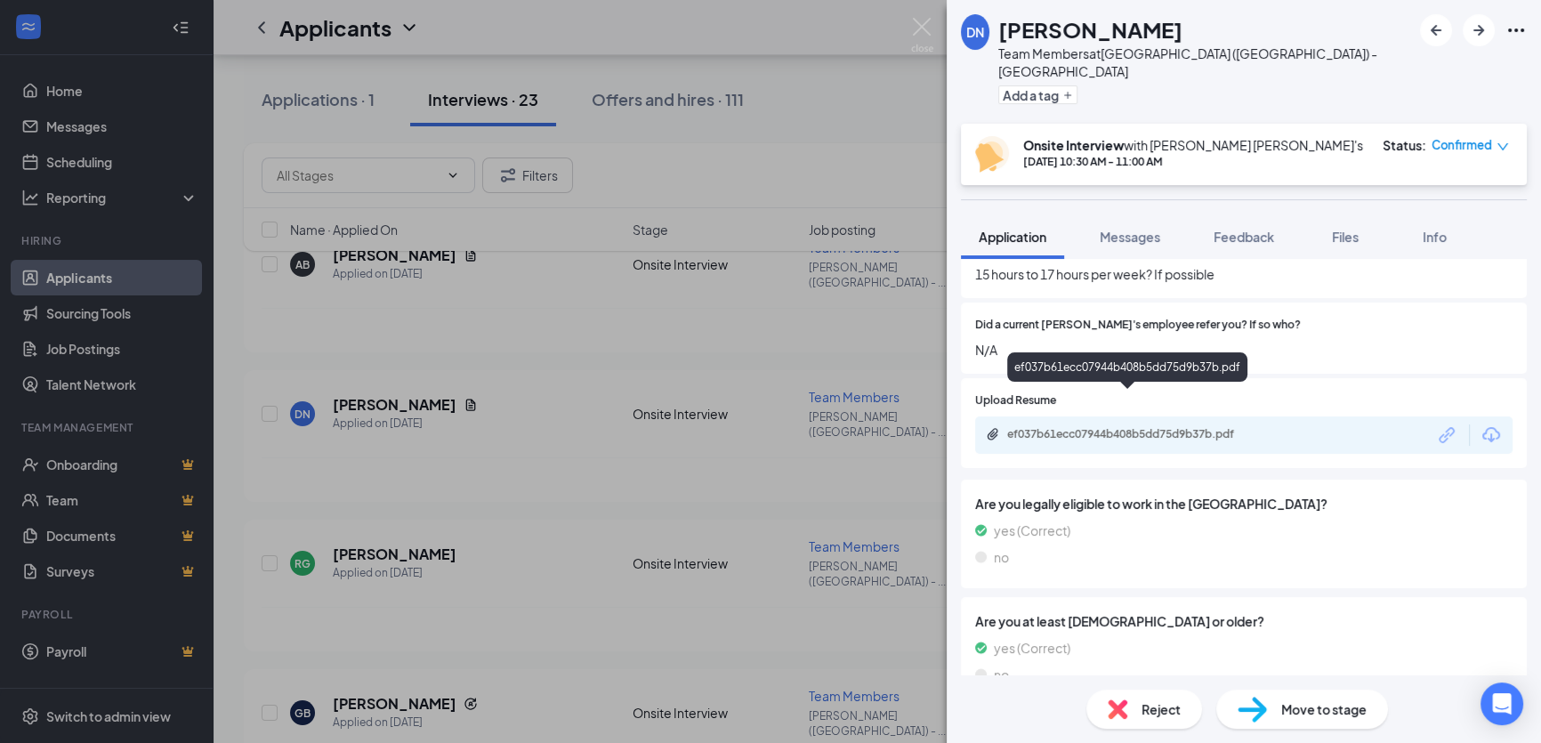
click at [1134, 427] on div "ef037b61ecc07944b408b5dd75d9b37b.pdf" at bounding box center [1131, 434] width 249 height 14
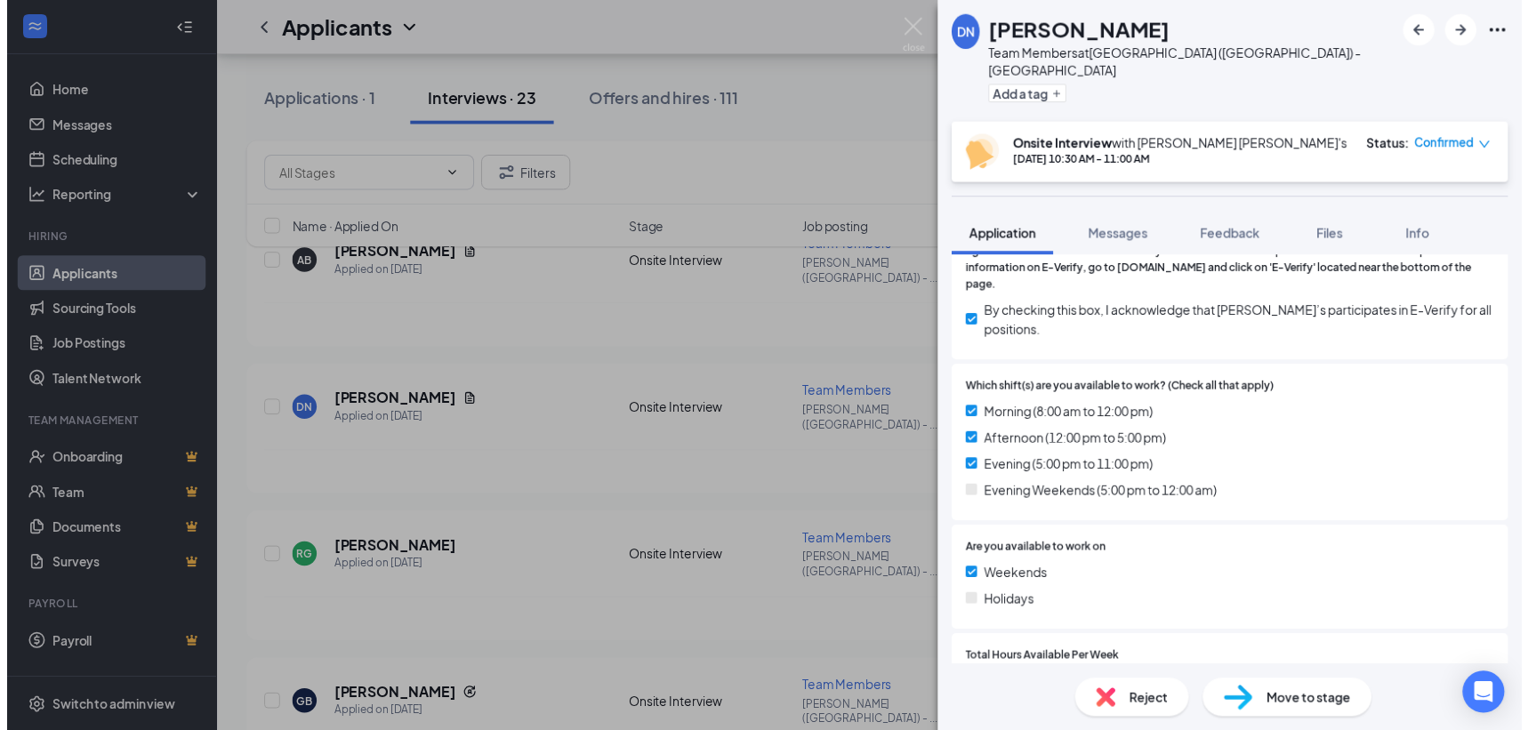
scroll to position [566, 0]
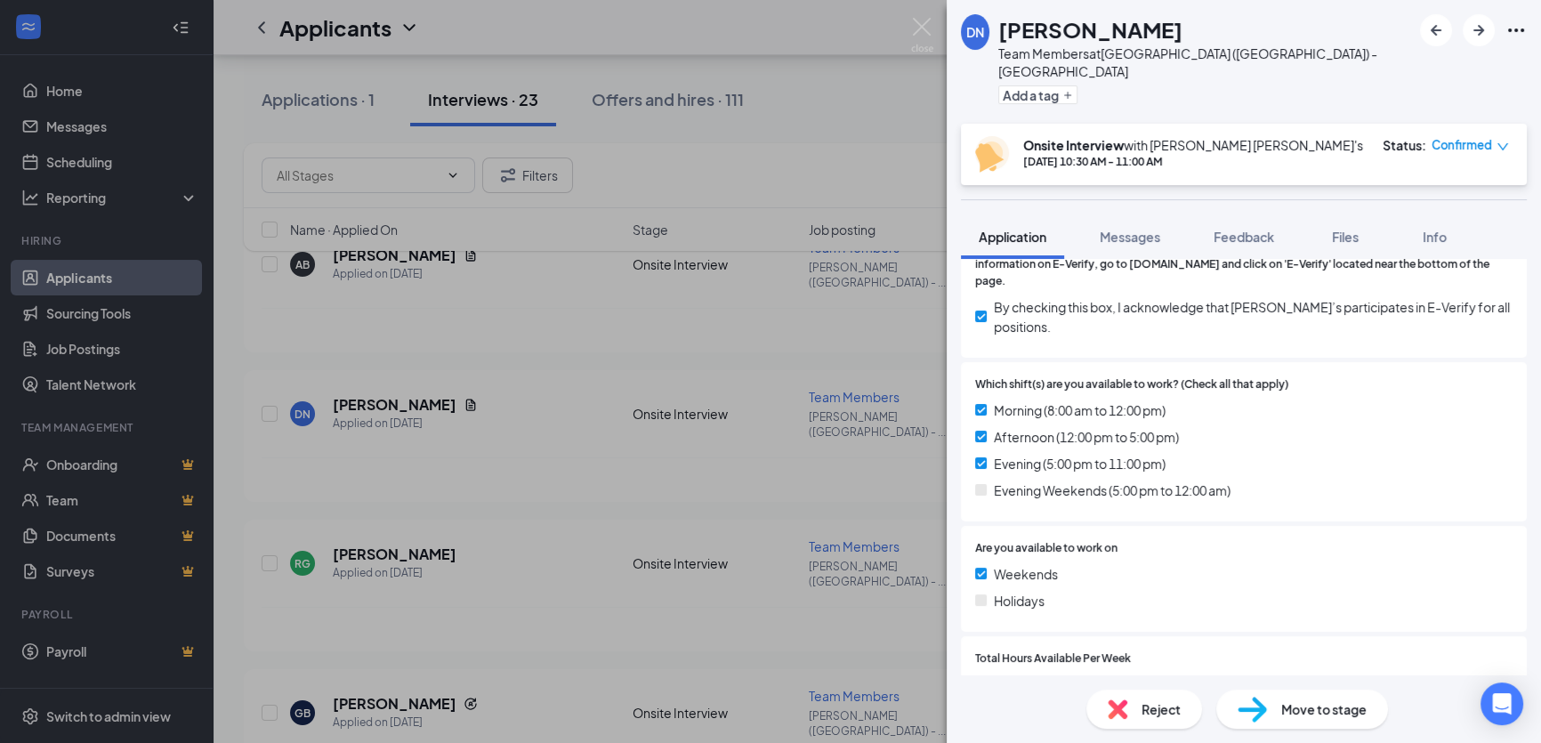
click at [759, 284] on div "DN [PERSON_NAME] Team Members at [GEOGRAPHIC_DATA] ([GEOGRAPHIC_DATA]) - [GEOGR…" at bounding box center [770, 371] width 1541 height 743
